Goal: Transaction & Acquisition: Download file/media

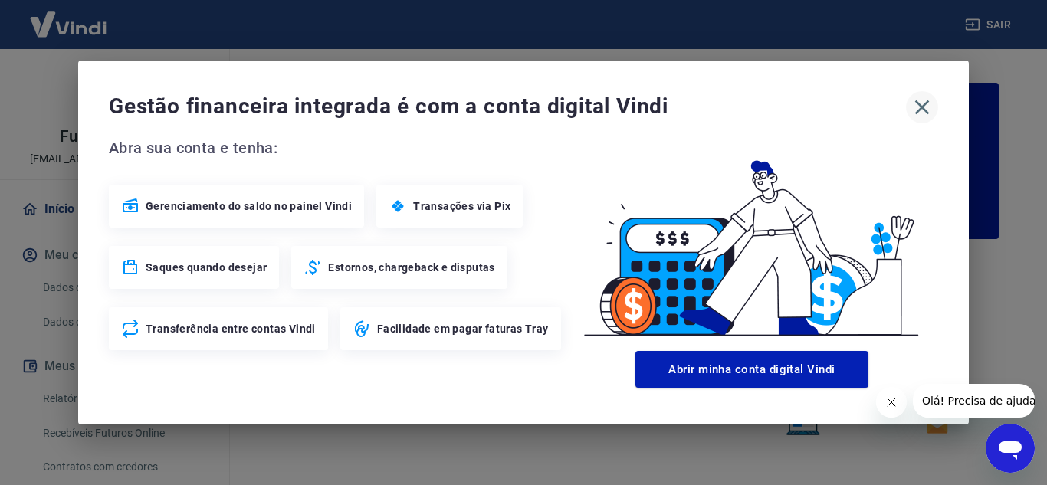
click at [927, 109] on icon "button" at bounding box center [922, 107] width 25 height 25
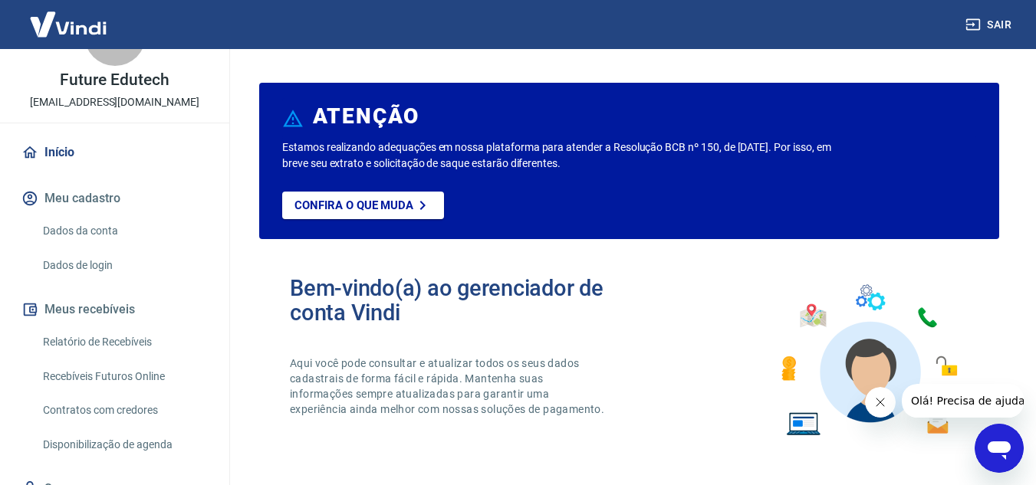
scroll to position [123, 0]
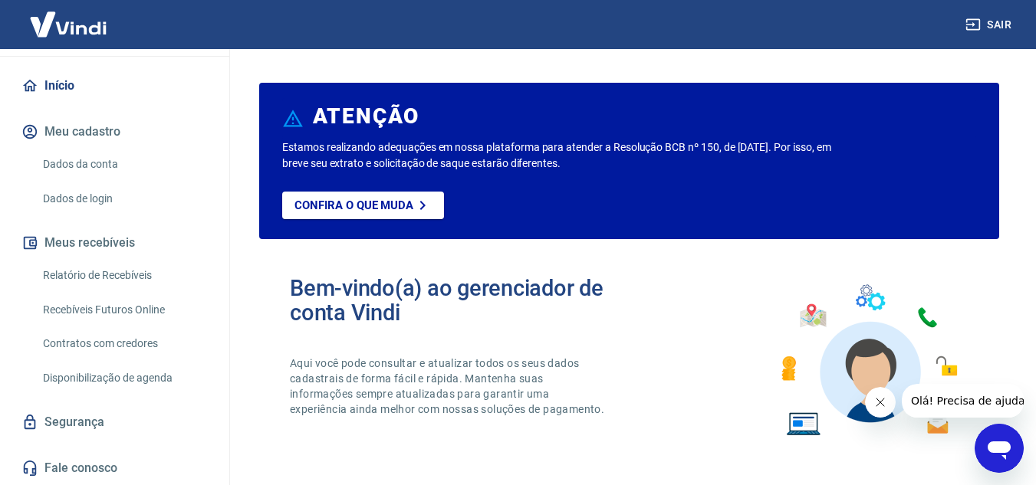
click at [110, 275] on link "Relatório de Recebíveis" at bounding box center [124, 275] width 174 height 31
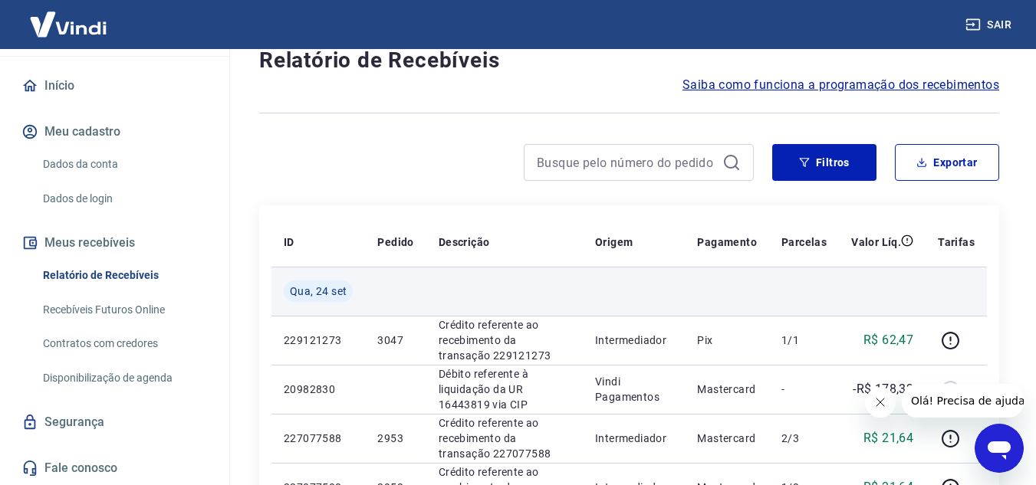
scroll to position [153, 0]
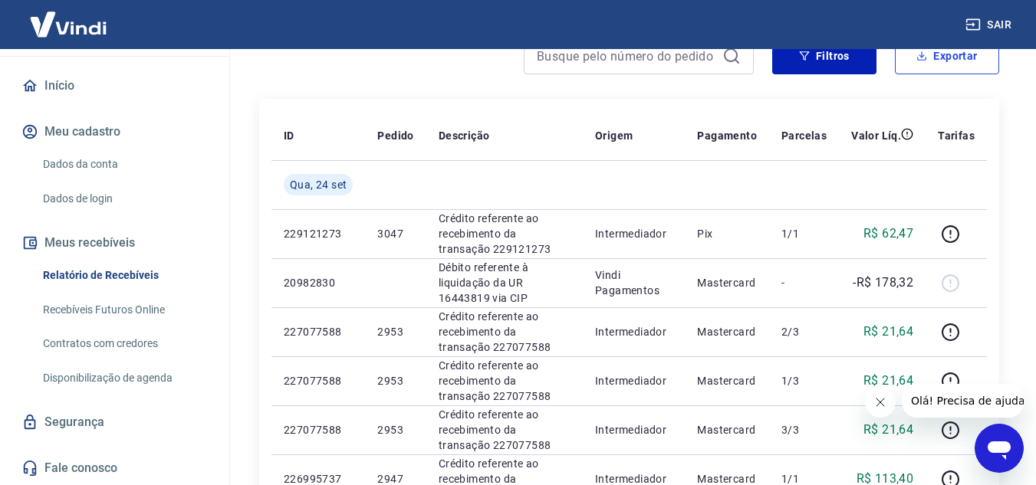
click at [944, 67] on button "Exportar" at bounding box center [947, 56] width 104 height 37
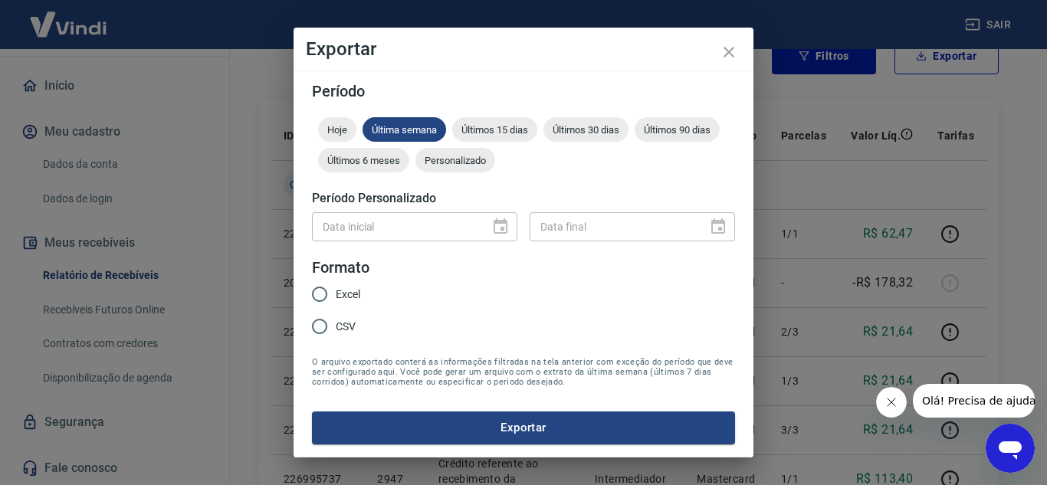
click at [336, 299] on span "Excel" at bounding box center [348, 295] width 25 height 16
click at [336, 299] on input "Excel" at bounding box center [320, 294] width 32 height 32
radio input "true"
click at [446, 163] on span "Personalizado" at bounding box center [455, 160] width 80 height 11
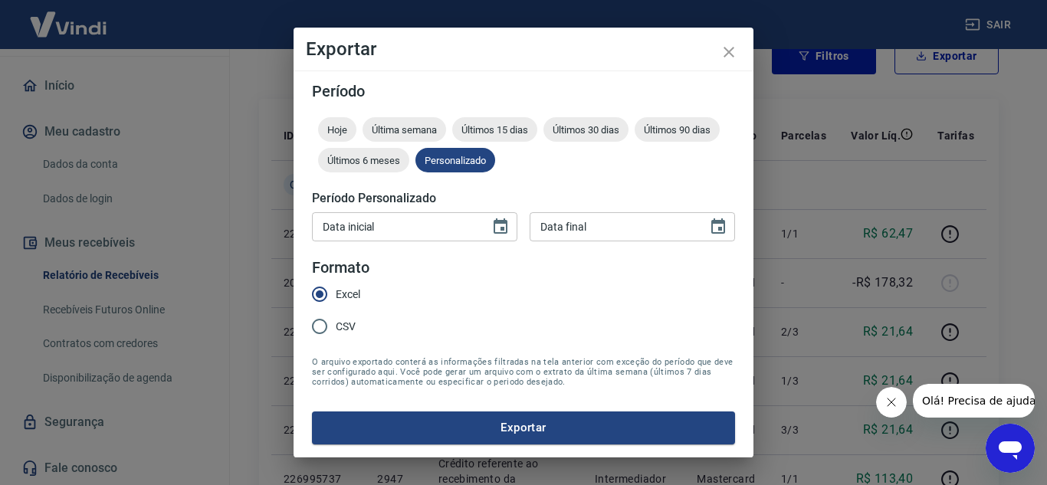
type input "DD/MM/YYYY"
click at [473, 223] on input "DD/MM/YYYY" at bounding box center [395, 226] width 167 height 28
click at [504, 225] on icon "Choose date" at bounding box center [500, 227] width 18 height 18
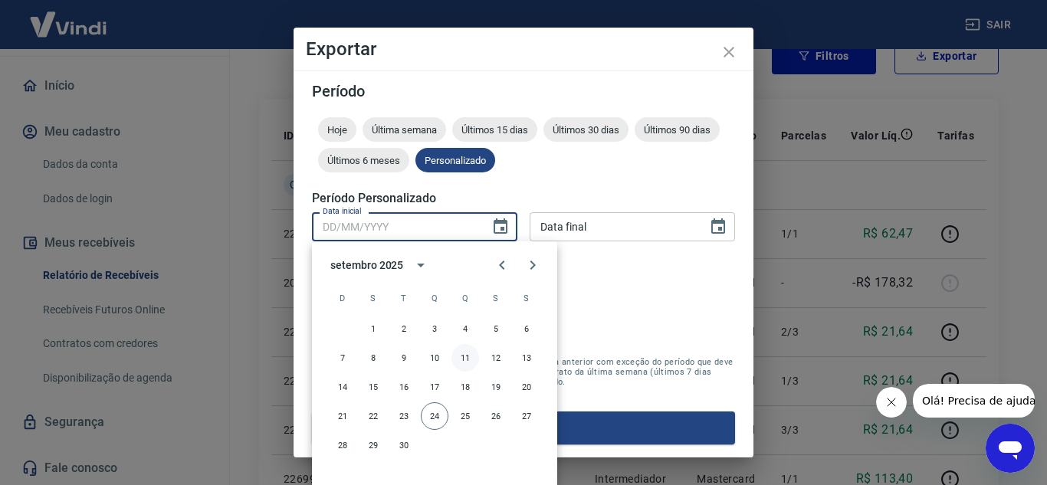
click at [458, 358] on button "11" at bounding box center [465, 358] width 28 height 28
type input "[DATE]"
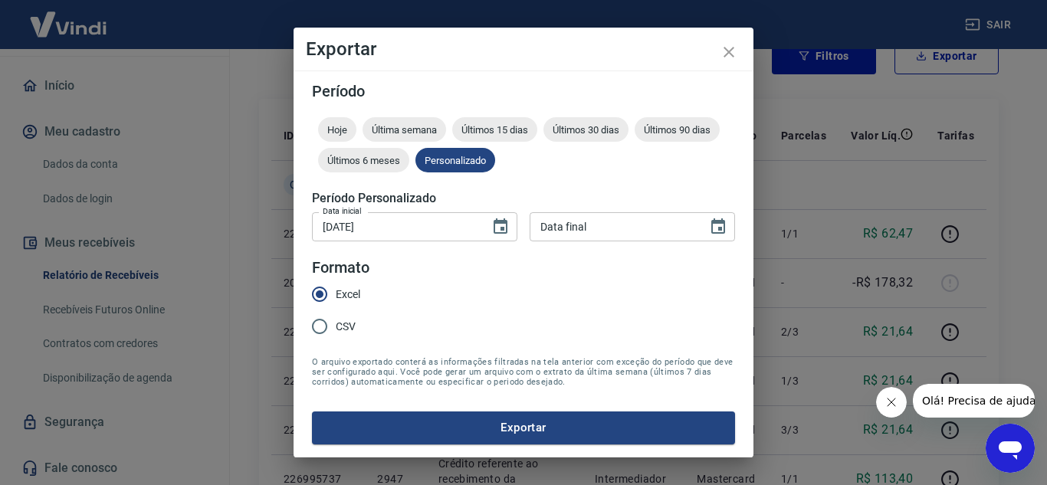
click at [458, 314] on button "11" at bounding box center [458, 306] width 21 height 15
type input "DD/MM/YYYY"
click at [599, 240] on input "DD/MM/YYYY" at bounding box center [613, 226] width 167 height 28
click at [712, 224] on icon "Choose date" at bounding box center [718, 225] width 14 height 15
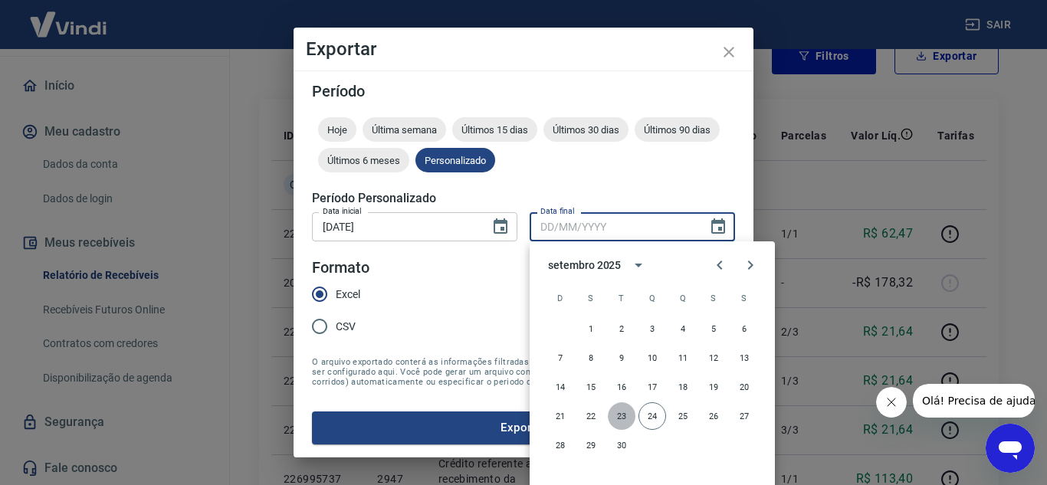
click at [625, 419] on button "23" at bounding box center [622, 416] width 28 height 28
type input "[DATE]"
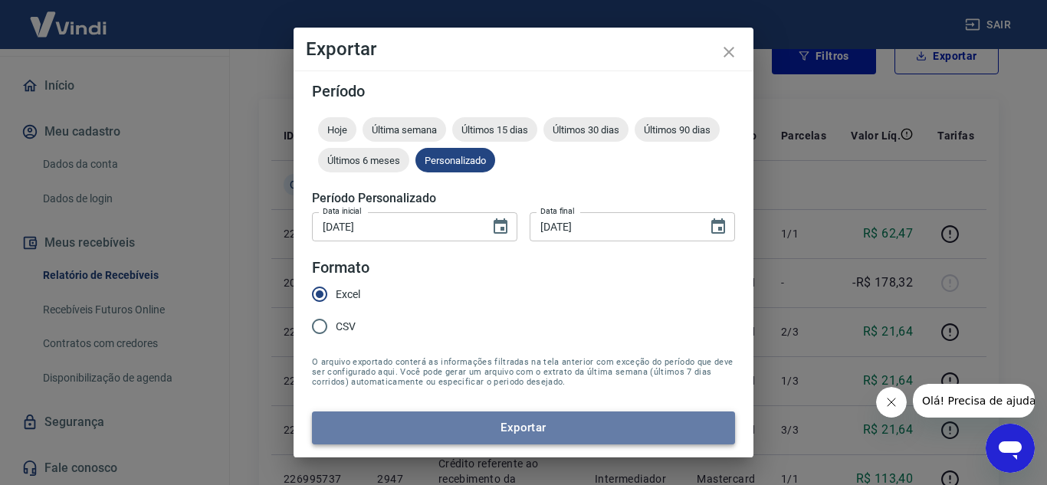
click at [415, 436] on button "Exportar" at bounding box center [523, 428] width 423 height 32
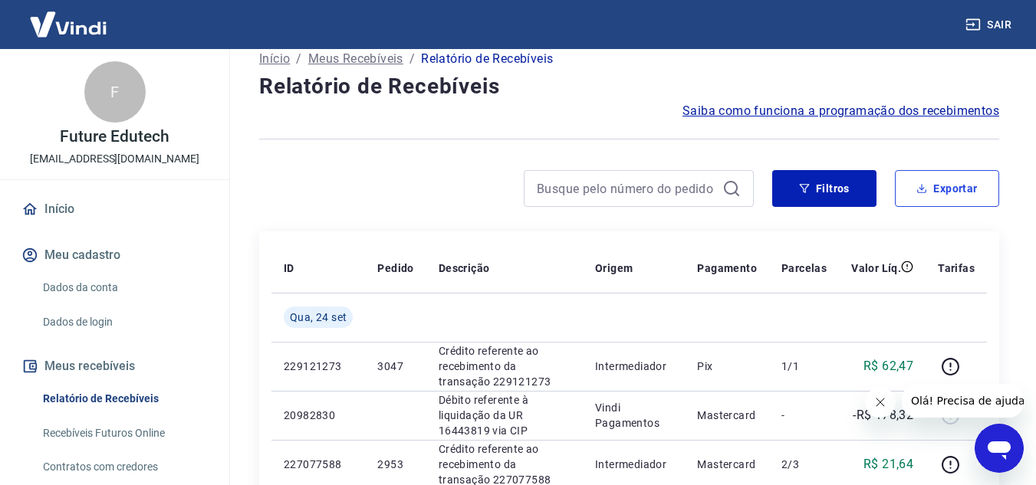
scroll to position [0, 0]
